Goal: Task Accomplishment & Management: Use online tool/utility

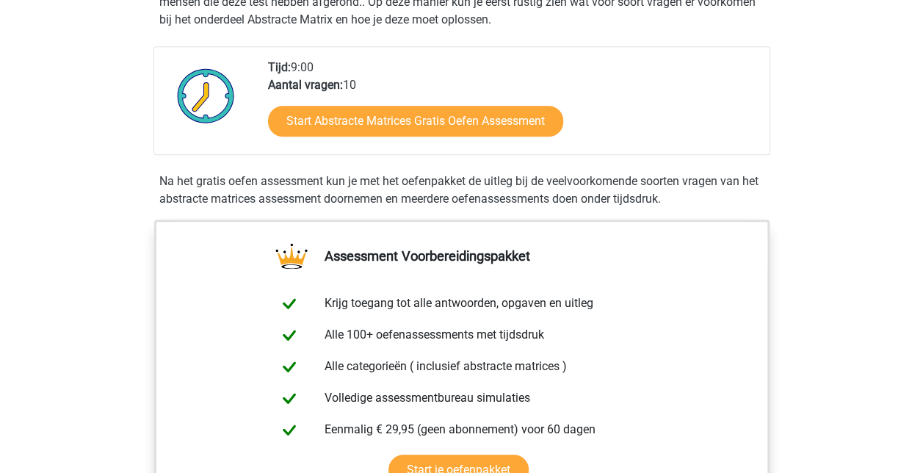
scroll to position [349, 0]
click at [407, 113] on link "Start Abstracte Matrices Gratis Oefen Assessment" at bounding box center [415, 121] width 295 height 31
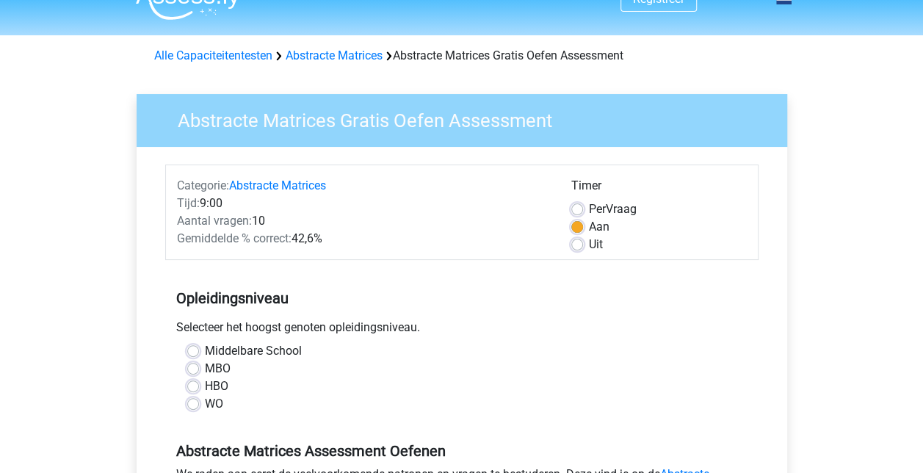
scroll to position [147, 0]
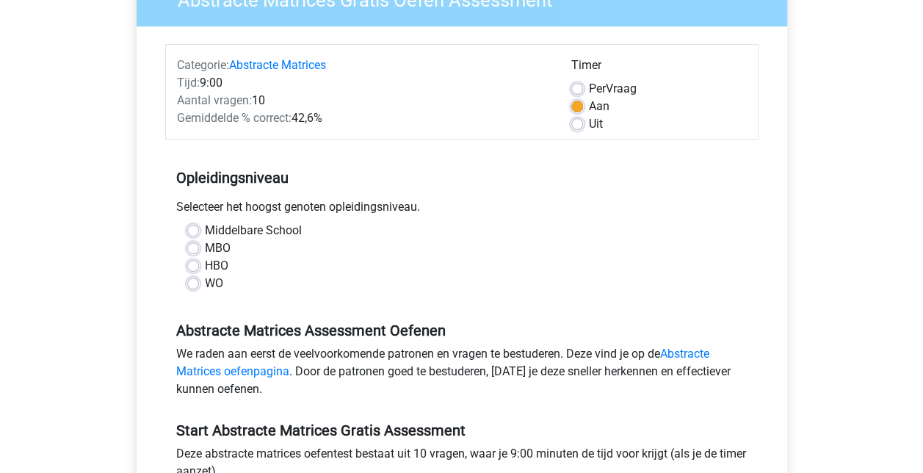
click at [205, 286] on label "WO" at bounding box center [214, 284] width 18 height 18
click at [194, 286] on input "WO" at bounding box center [193, 282] width 12 height 15
radio input "true"
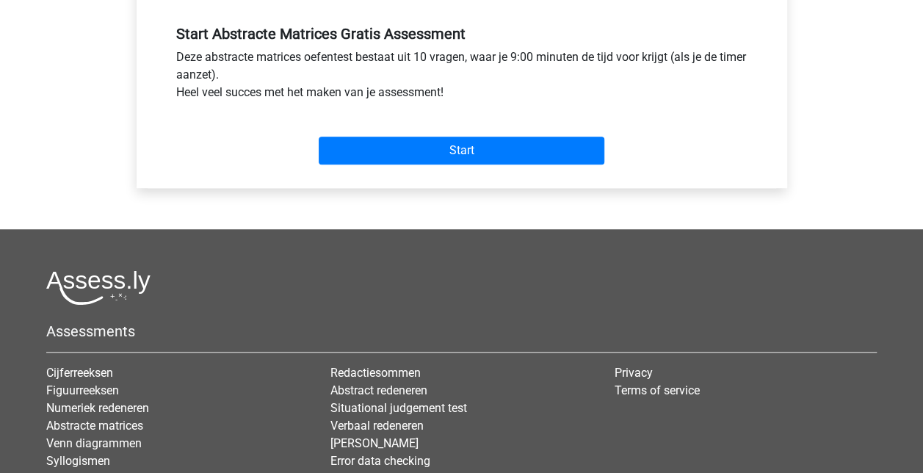
scroll to position [588, 0]
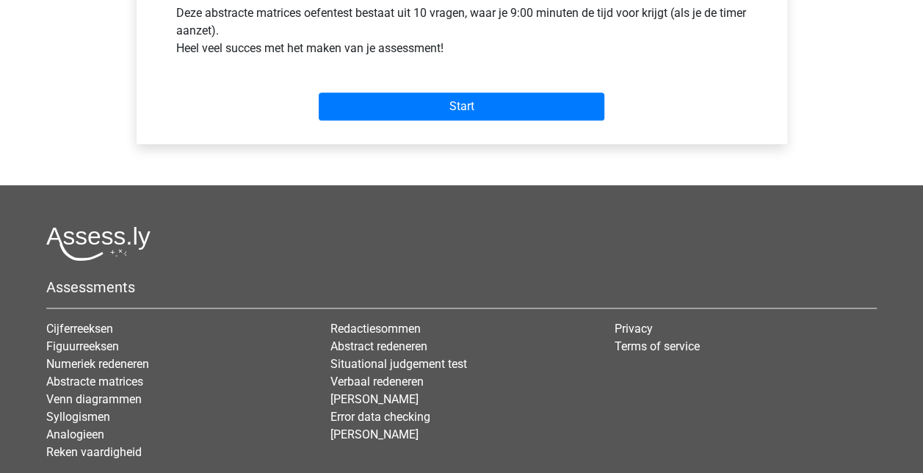
click at [460, 87] on div "Start" at bounding box center [462, 94] width 594 height 51
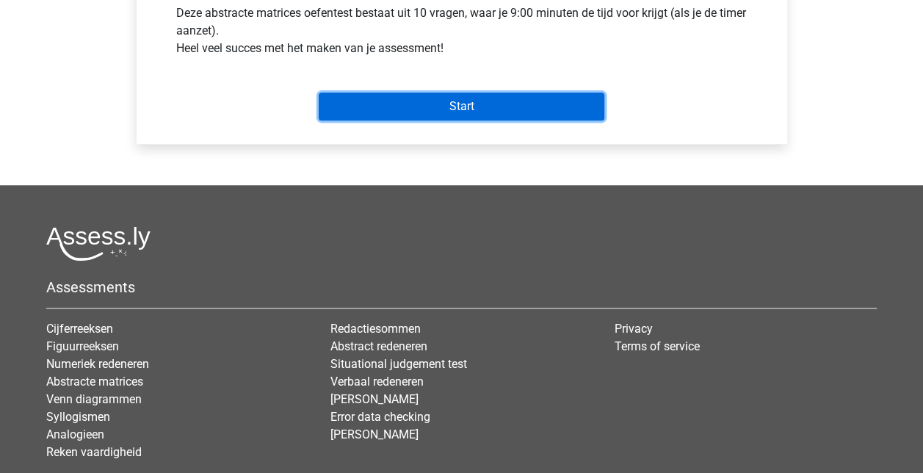
click at [458, 119] on input "Start" at bounding box center [462, 107] width 286 height 28
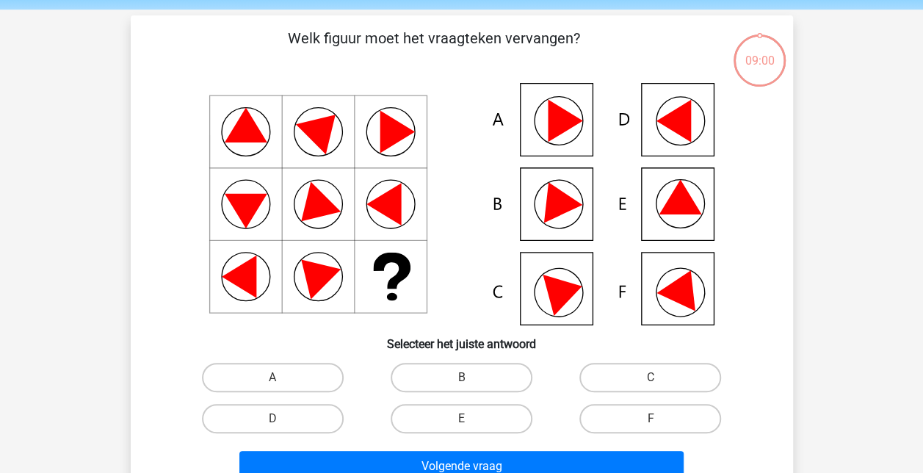
scroll to position [73, 0]
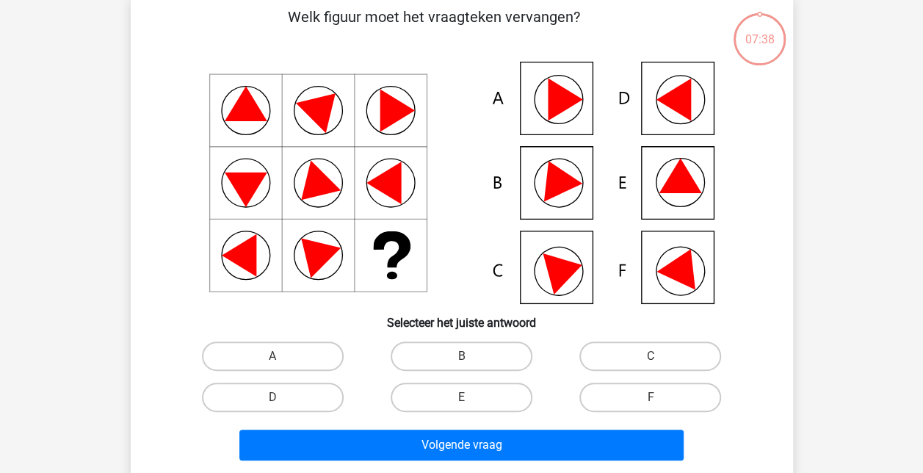
drag, startPoint x: 705, startPoint y: 405, endPoint x: 666, endPoint y: 386, distance: 43.7
drag, startPoint x: 666, startPoint y: 386, endPoint x: 621, endPoint y: 397, distance: 45.3
click at [621, 397] on label "F" at bounding box center [651, 397] width 142 height 29
click at [651, 397] on input "F" at bounding box center [656, 402] width 10 height 10
radio input "true"
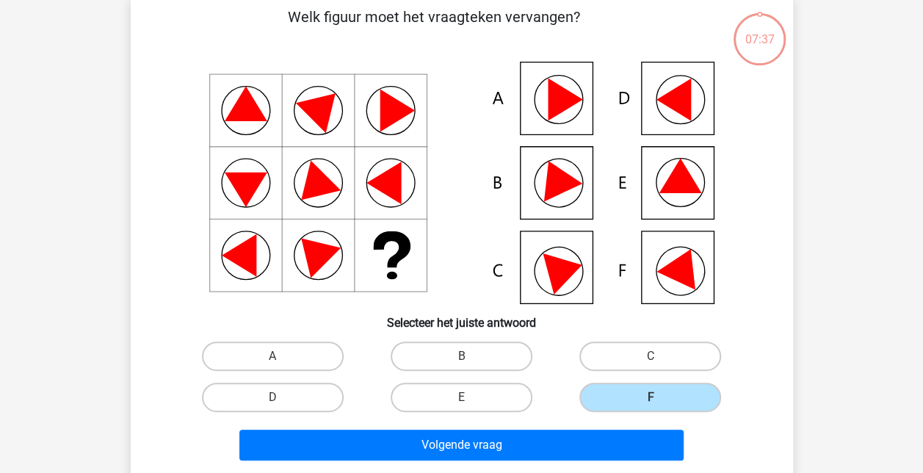
click at [621, 397] on label "F" at bounding box center [651, 397] width 142 height 29
click at [651, 397] on input "F" at bounding box center [656, 402] width 10 height 10
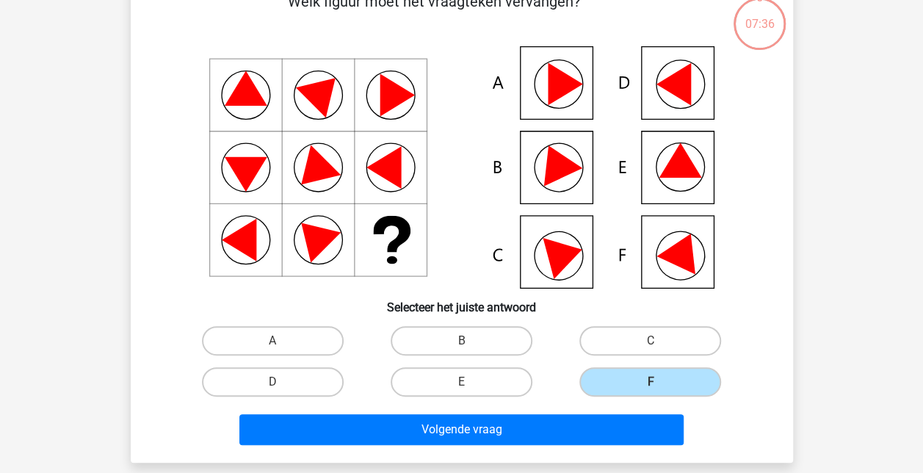
scroll to position [294, 0]
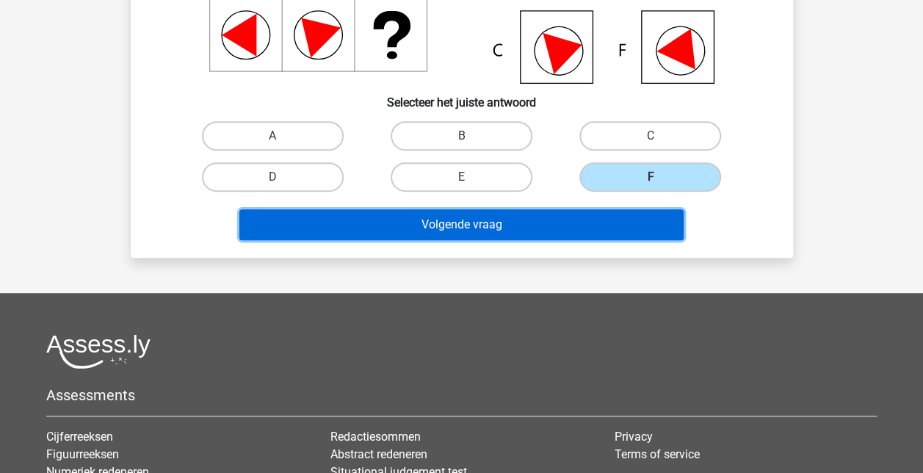
click at [563, 220] on button "Volgende vraag" at bounding box center [461, 224] width 444 height 31
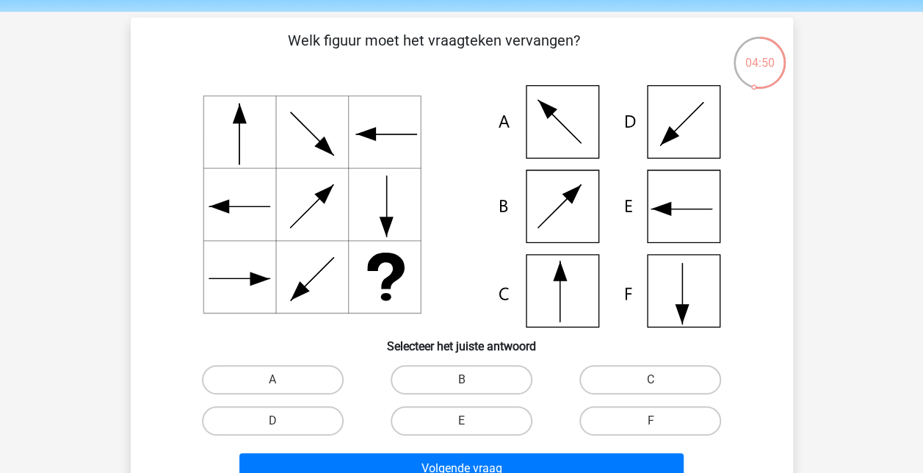
scroll to position [73, 0]
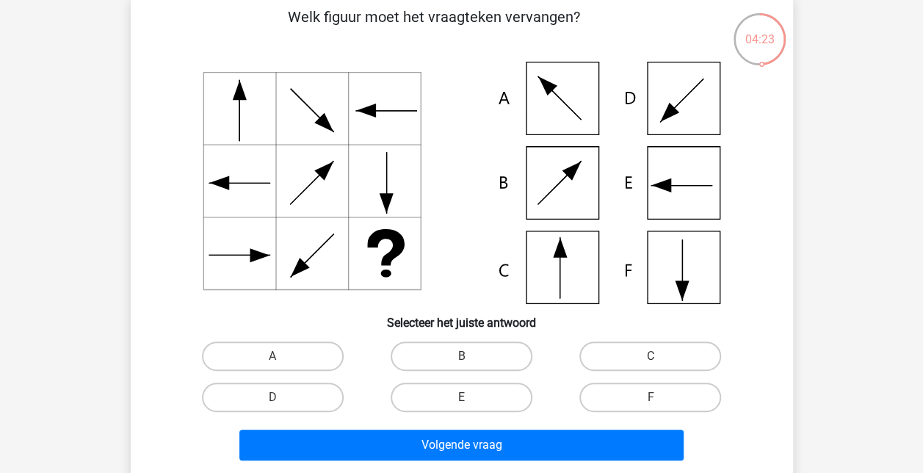
click at [682, 190] on icon at bounding box center [462, 183] width 592 height 242
click at [461, 406] on input "E" at bounding box center [466, 402] width 10 height 10
radio input "true"
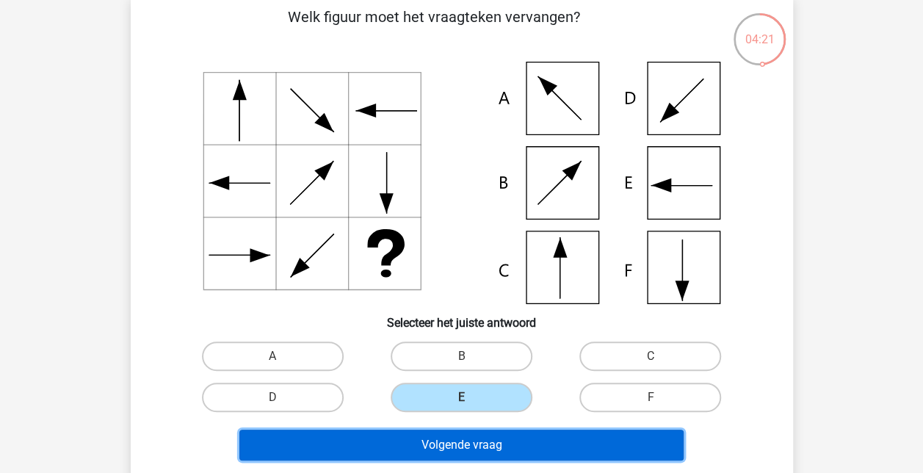
click at [472, 442] on button "Volgende vraag" at bounding box center [461, 445] width 444 height 31
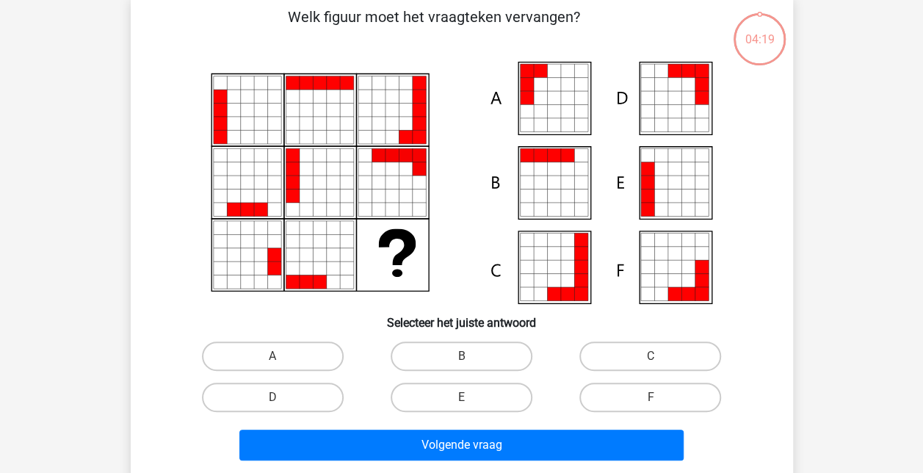
scroll to position [68, 0]
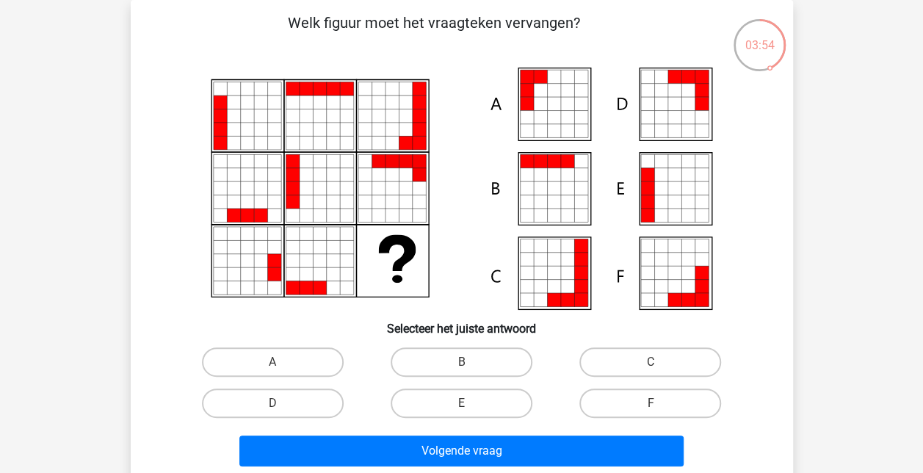
click at [500, 412] on label "E" at bounding box center [462, 403] width 142 height 29
click at [471, 412] on input "E" at bounding box center [466, 408] width 10 height 10
radio input "true"
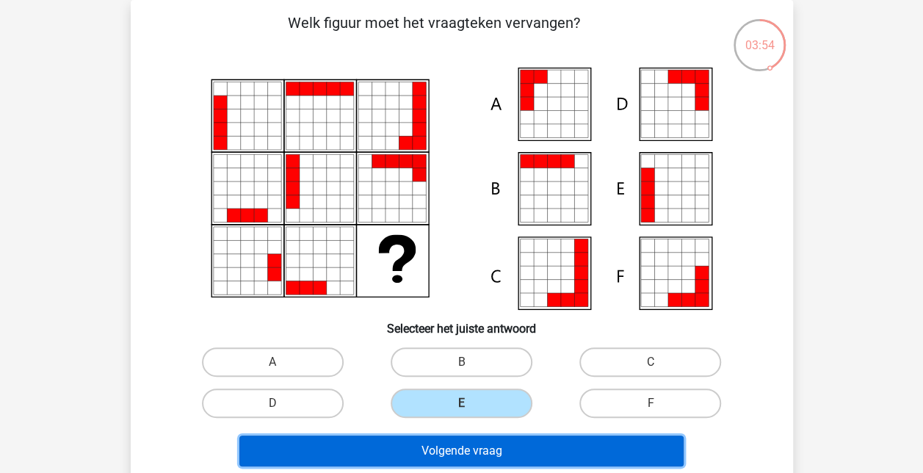
click at [488, 453] on button "Volgende vraag" at bounding box center [461, 451] width 444 height 31
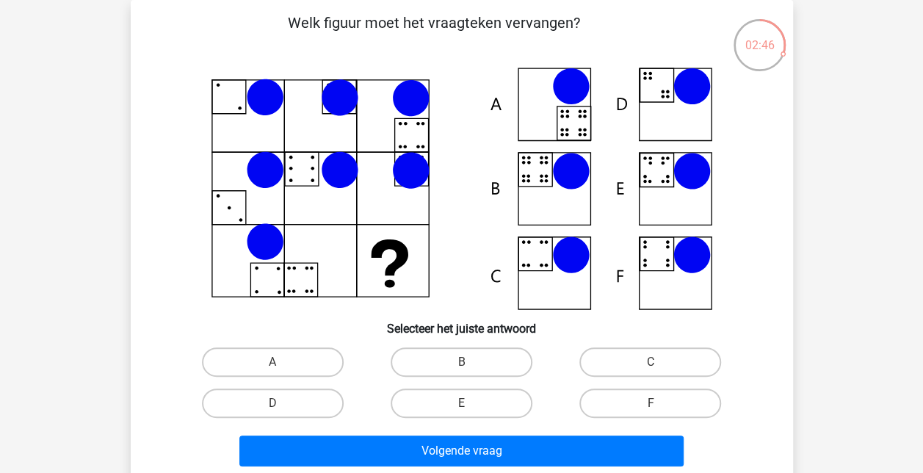
click at [444, 357] on label "B" at bounding box center [462, 361] width 142 height 29
click at [461, 362] on input "B" at bounding box center [466, 367] width 10 height 10
radio input "true"
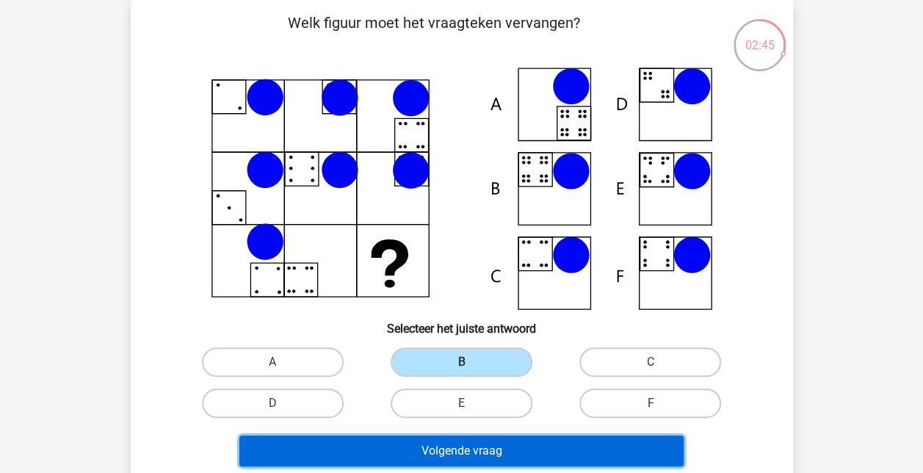
click at [460, 448] on button "Volgende vraag" at bounding box center [461, 451] width 444 height 31
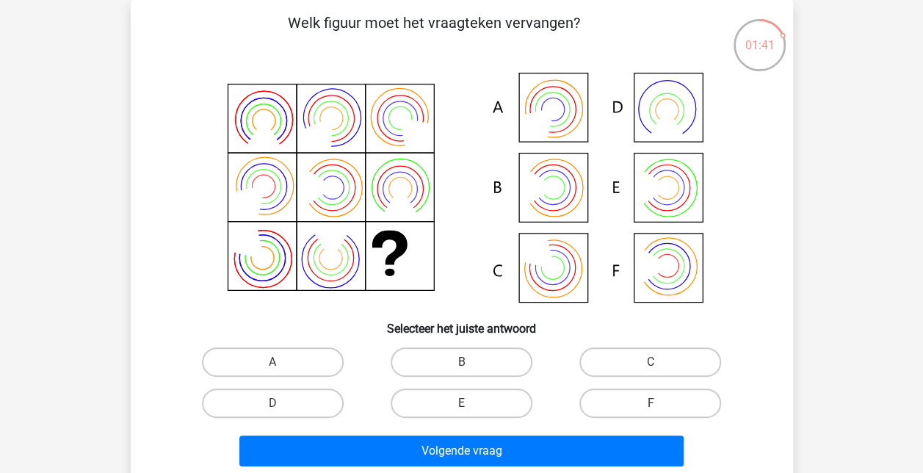
click at [516, 364] on label "B" at bounding box center [462, 361] width 142 height 29
click at [471, 364] on input "B" at bounding box center [466, 367] width 10 height 10
radio input "true"
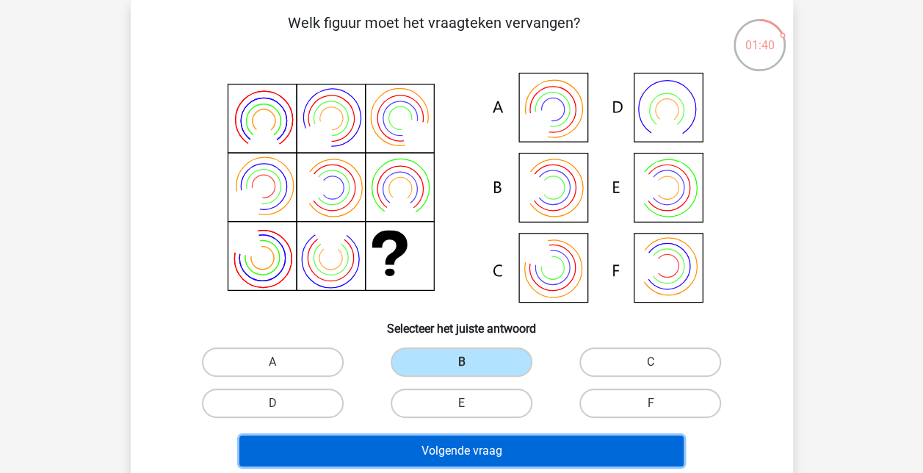
click at [527, 443] on button "Volgende vraag" at bounding box center [461, 451] width 444 height 31
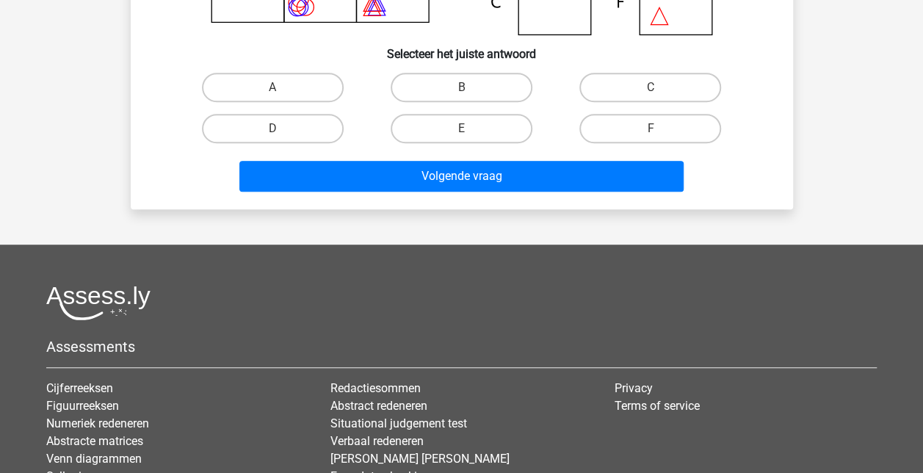
scroll to position [134, 0]
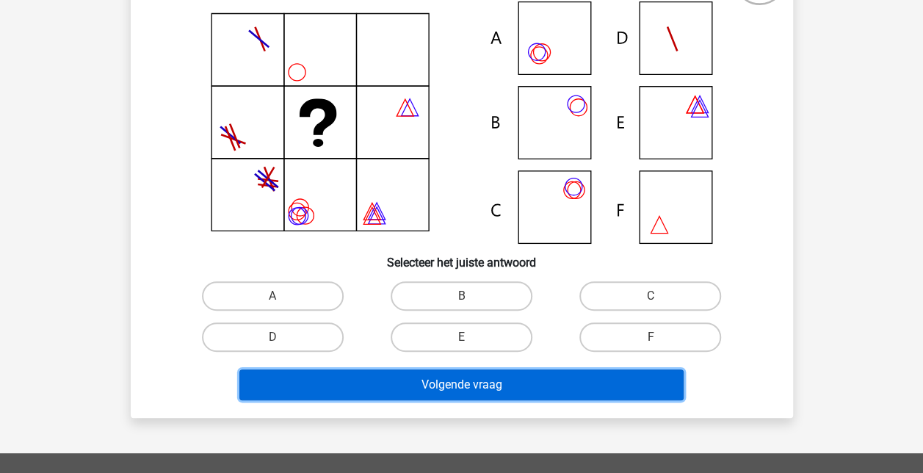
click at [538, 382] on button "Volgende vraag" at bounding box center [461, 384] width 444 height 31
click at [539, 381] on button "Volgende vraag" at bounding box center [461, 384] width 444 height 31
click at [539, 385] on button "Volgende vraag" at bounding box center [461, 384] width 444 height 31
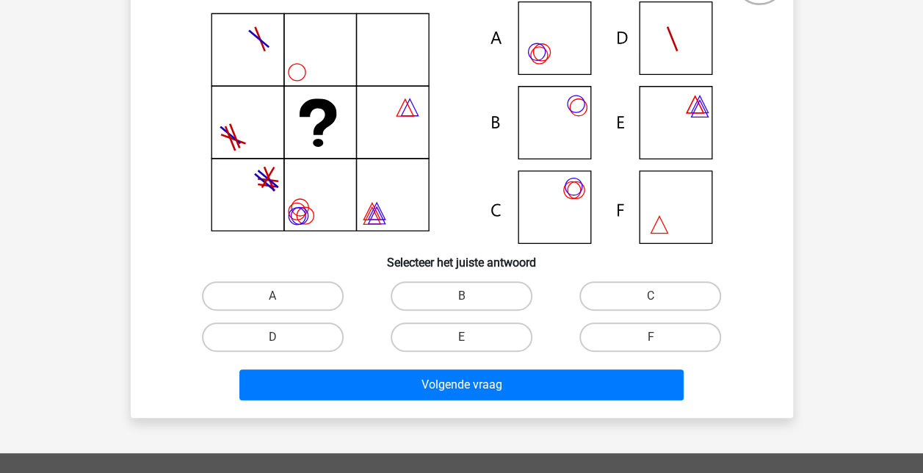
click at [287, 292] on label "A" at bounding box center [273, 295] width 142 height 29
click at [282, 296] on input "A" at bounding box center [278, 301] width 10 height 10
radio input "true"
drag, startPoint x: 385, startPoint y: 400, endPoint x: 375, endPoint y: 387, distance: 16.2
click at [385, 399] on div "Volgende vraag" at bounding box center [462, 387] width 567 height 37
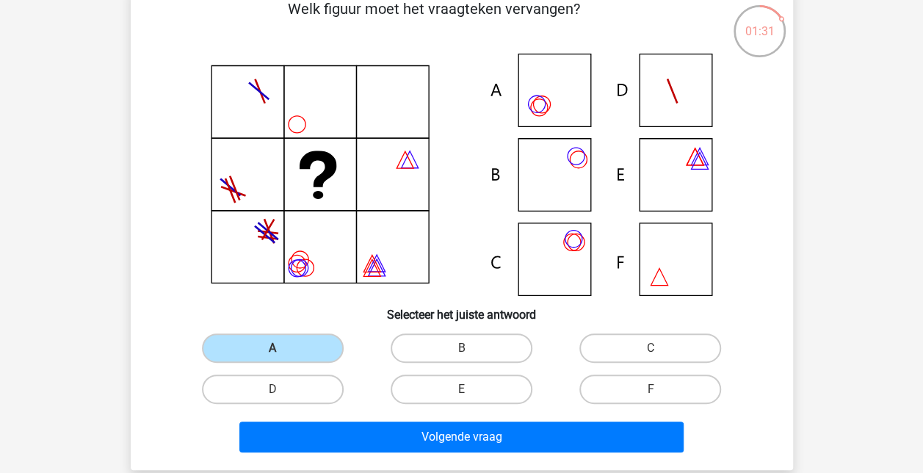
scroll to position [147, 0]
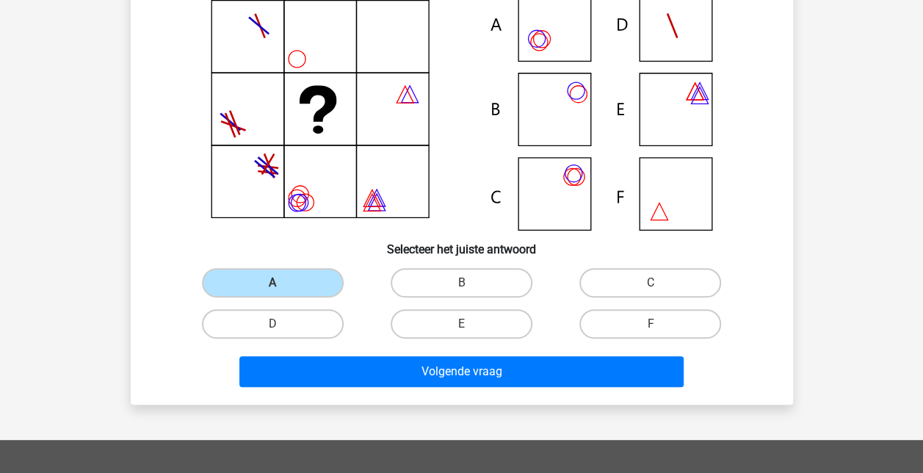
click at [455, 310] on label "E" at bounding box center [462, 323] width 142 height 29
click at [461, 324] on input "E" at bounding box center [466, 329] width 10 height 10
radio input "true"
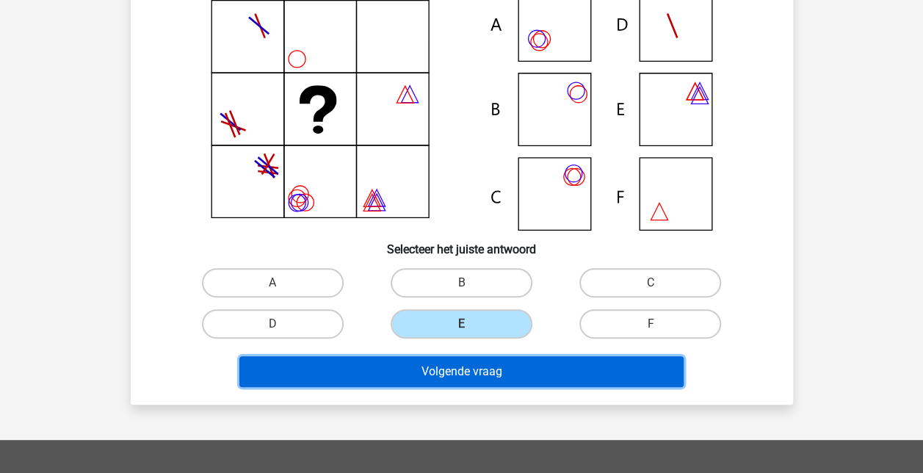
click at [455, 384] on button "Volgende vraag" at bounding box center [461, 371] width 444 height 31
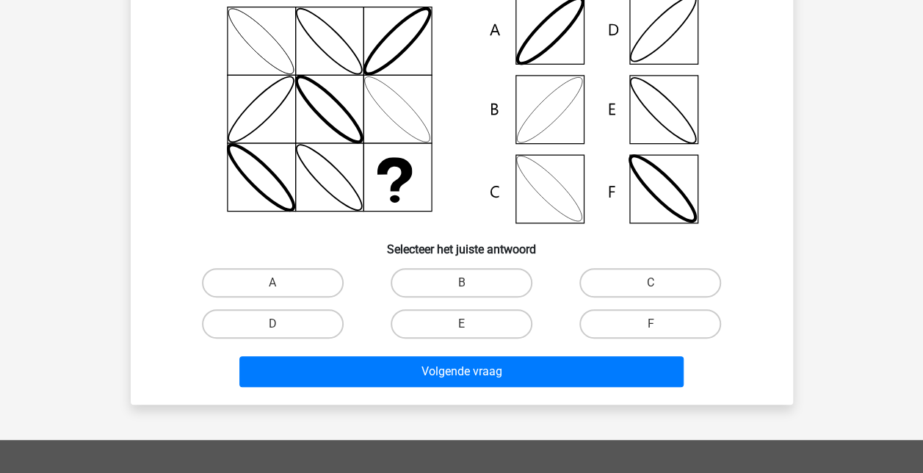
scroll to position [68, 0]
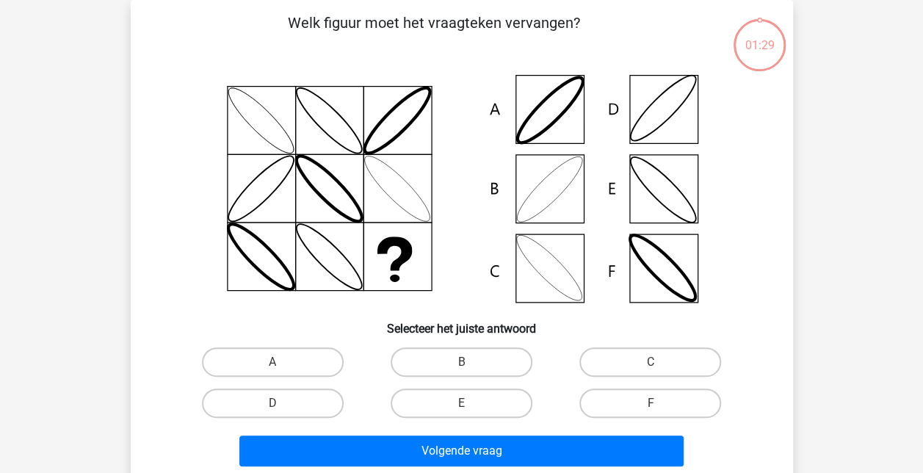
click at [463, 361] on label "B" at bounding box center [462, 361] width 142 height 29
click at [463, 362] on input "B" at bounding box center [466, 367] width 10 height 10
radio input "true"
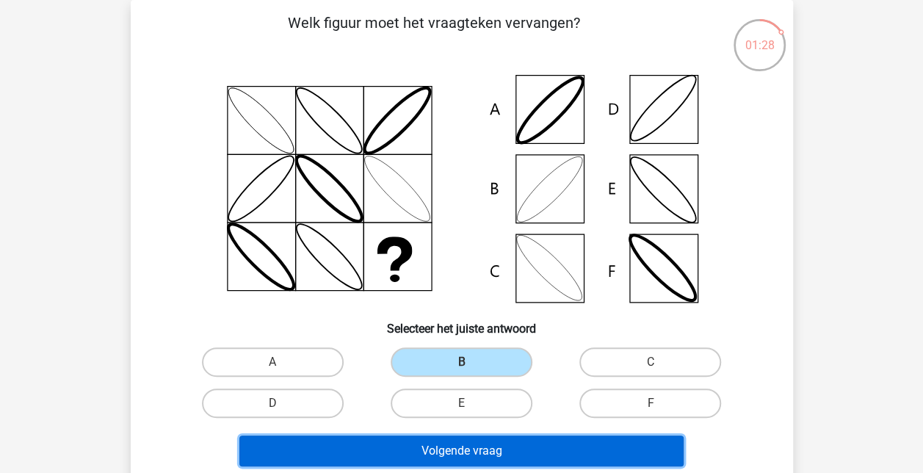
click at [504, 442] on button "Volgende vraag" at bounding box center [461, 451] width 444 height 31
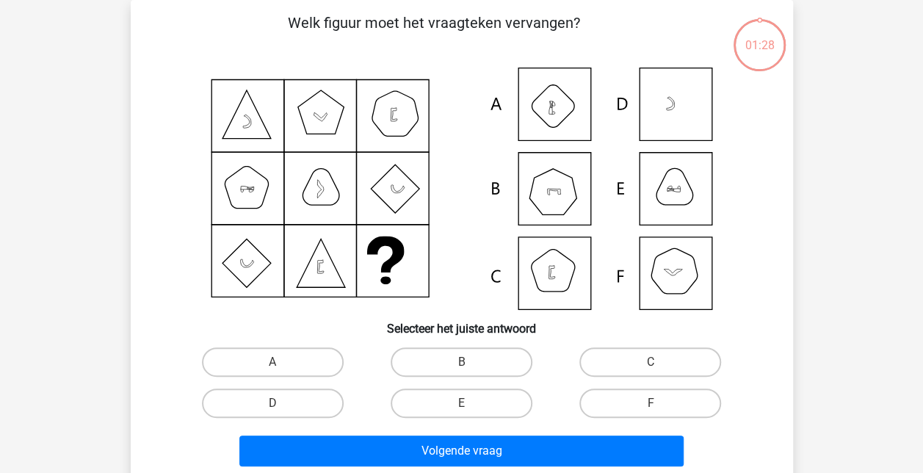
click at [476, 369] on label "B" at bounding box center [462, 361] width 142 height 29
click at [471, 369] on input "B" at bounding box center [466, 367] width 10 height 10
radio input "true"
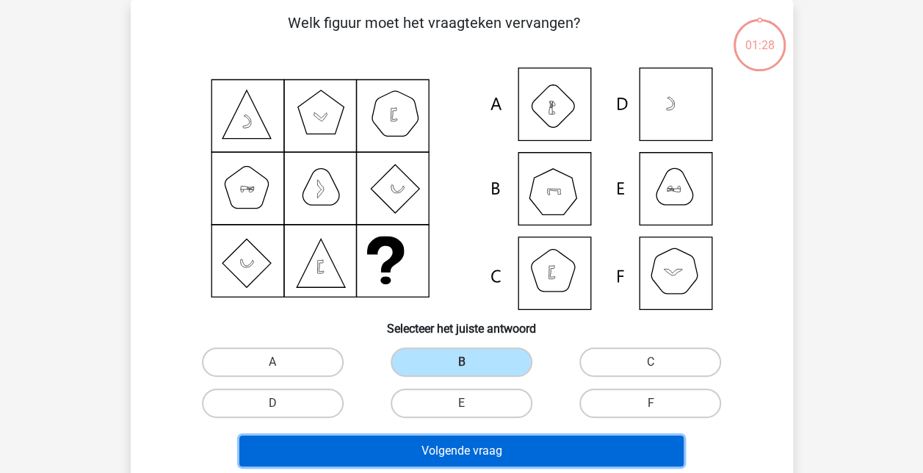
click at [481, 447] on button "Volgende vraag" at bounding box center [461, 451] width 444 height 31
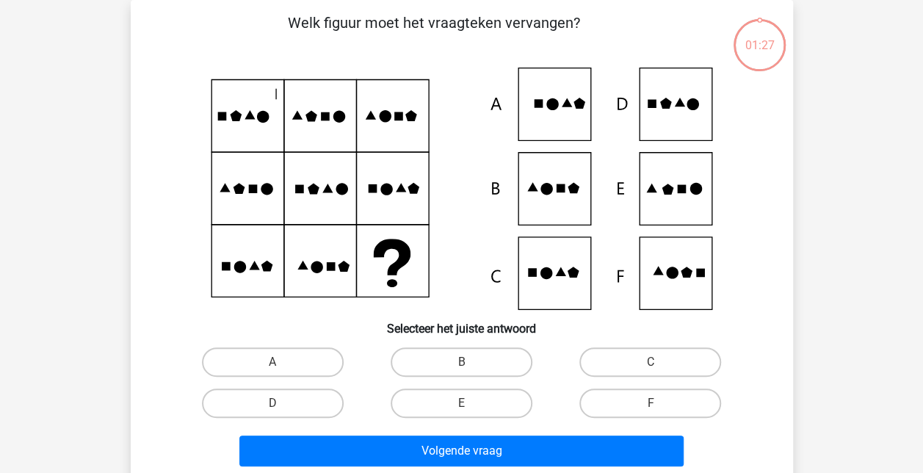
click at [460, 356] on label "B" at bounding box center [462, 361] width 142 height 29
click at [461, 362] on input "B" at bounding box center [466, 367] width 10 height 10
radio input "true"
click at [476, 467] on div "Volgende vraag" at bounding box center [462, 454] width 567 height 37
click at [494, 435] on div "Volgende vraag" at bounding box center [462, 448] width 616 height 48
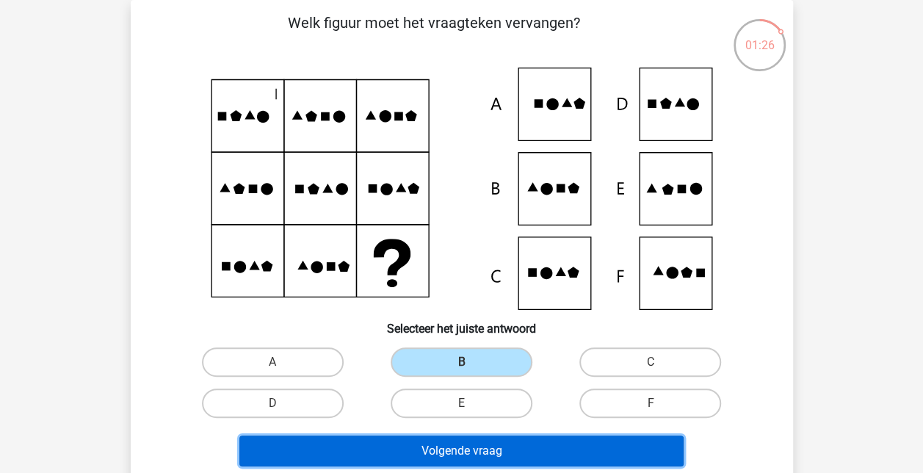
click at [494, 445] on button "Volgende vraag" at bounding box center [461, 451] width 444 height 31
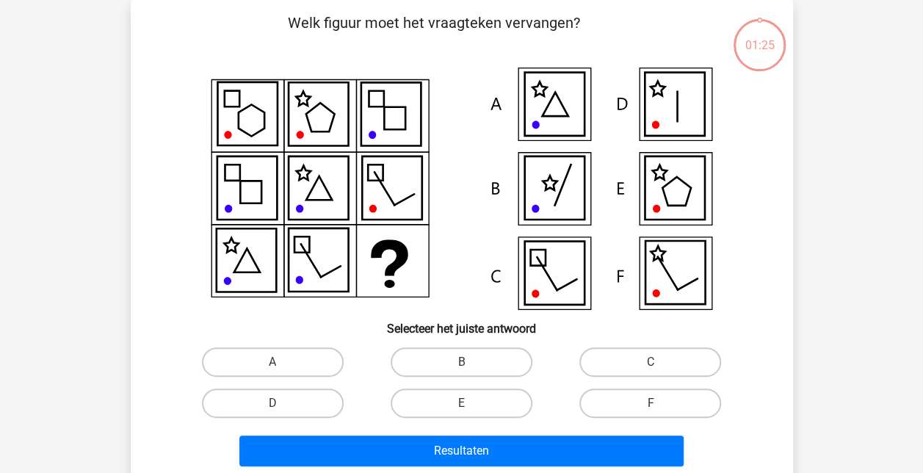
click at [477, 366] on label "B" at bounding box center [462, 361] width 142 height 29
click at [471, 366] on input "B" at bounding box center [466, 367] width 10 height 10
radio input "true"
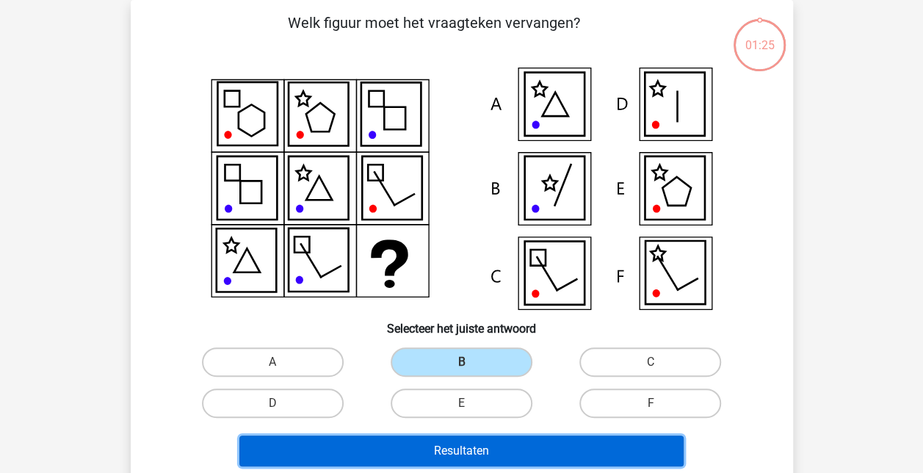
click at [486, 445] on button "Resultaten" at bounding box center [461, 451] width 444 height 31
